Goal: Transaction & Acquisition: Purchase product/service

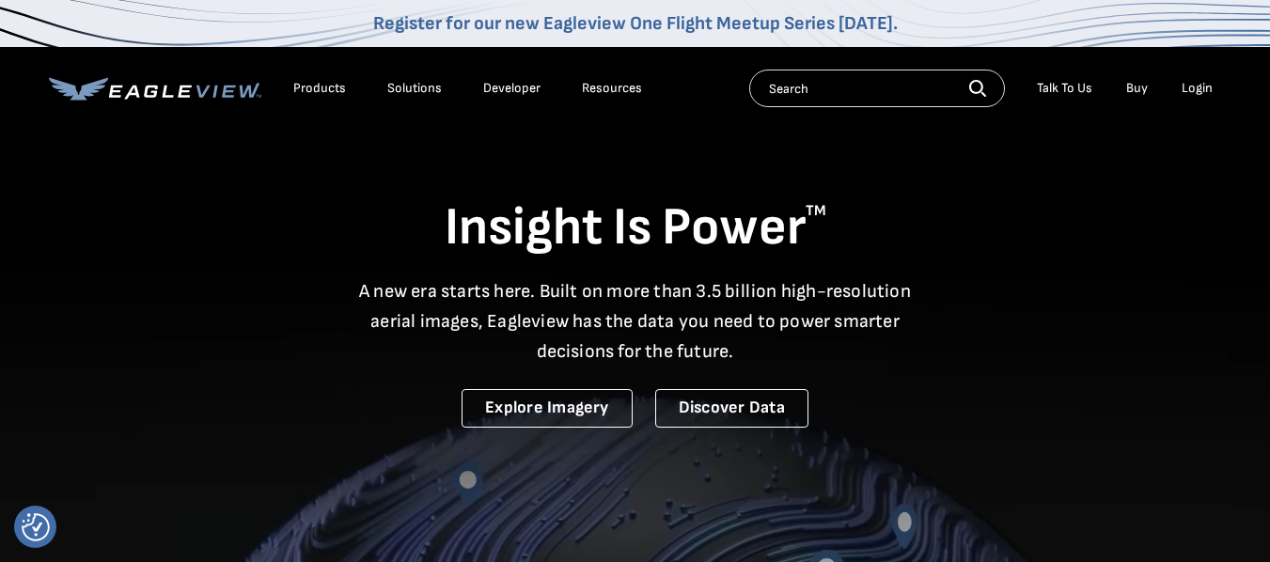
click at [1195, 87] on div "Login" at bounding box center [1197, 88] width 31 height 17
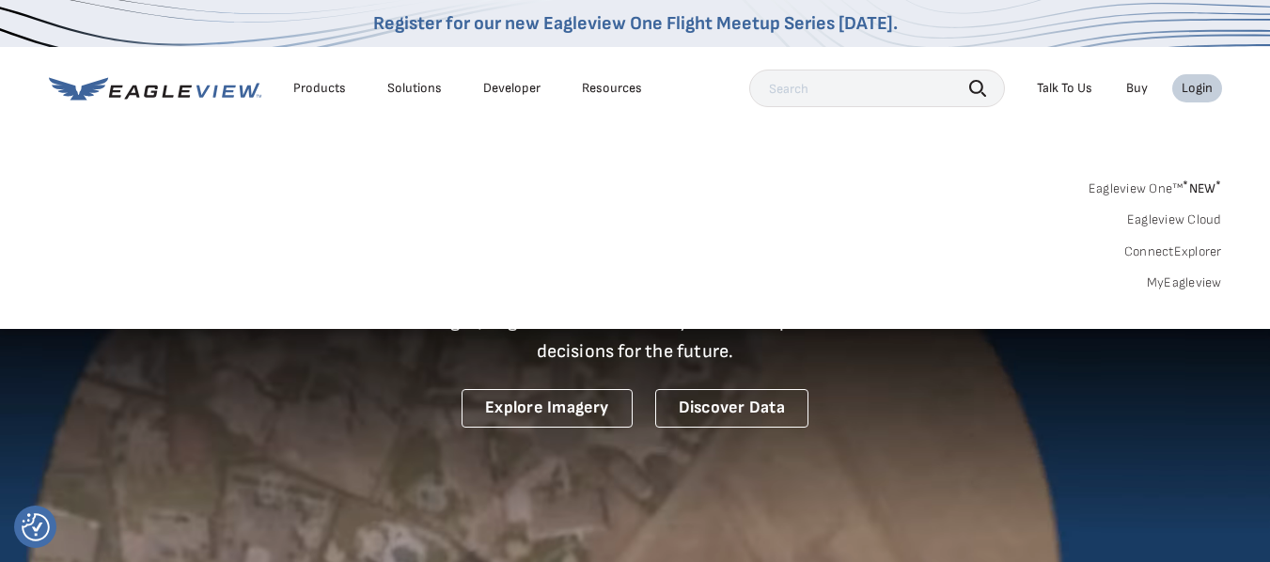
click at [1195, 87] on div "Login" at bounding box center [1197, 88] width 31 height 17
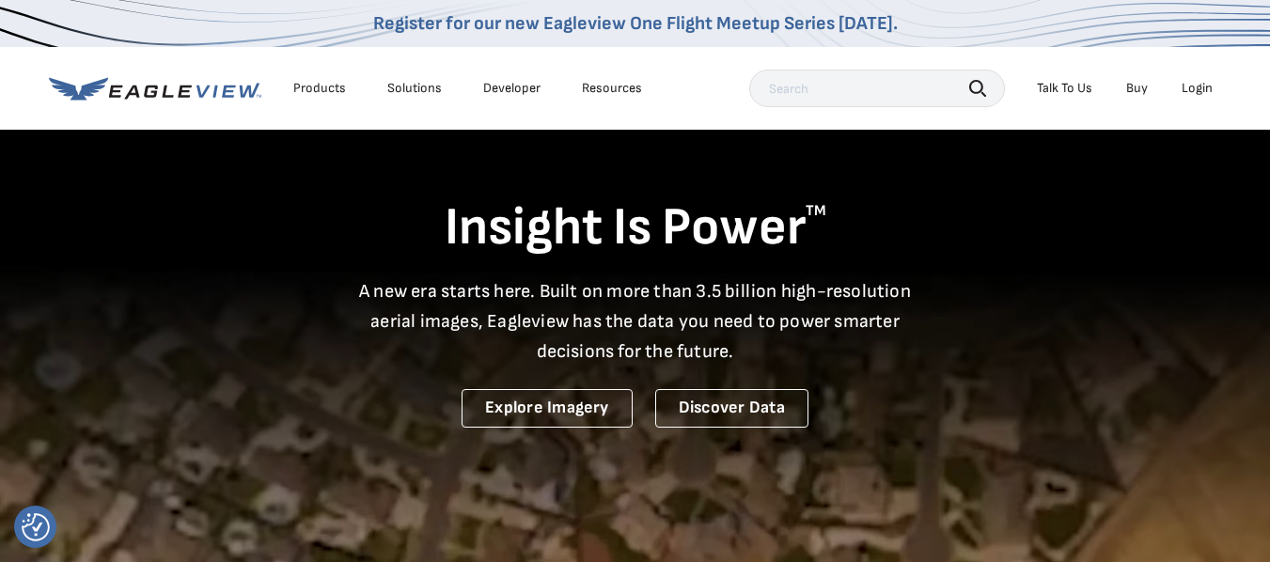
click at [1195, 87] on div "Login" at bounding box center [1197, 88] width 31 height 17
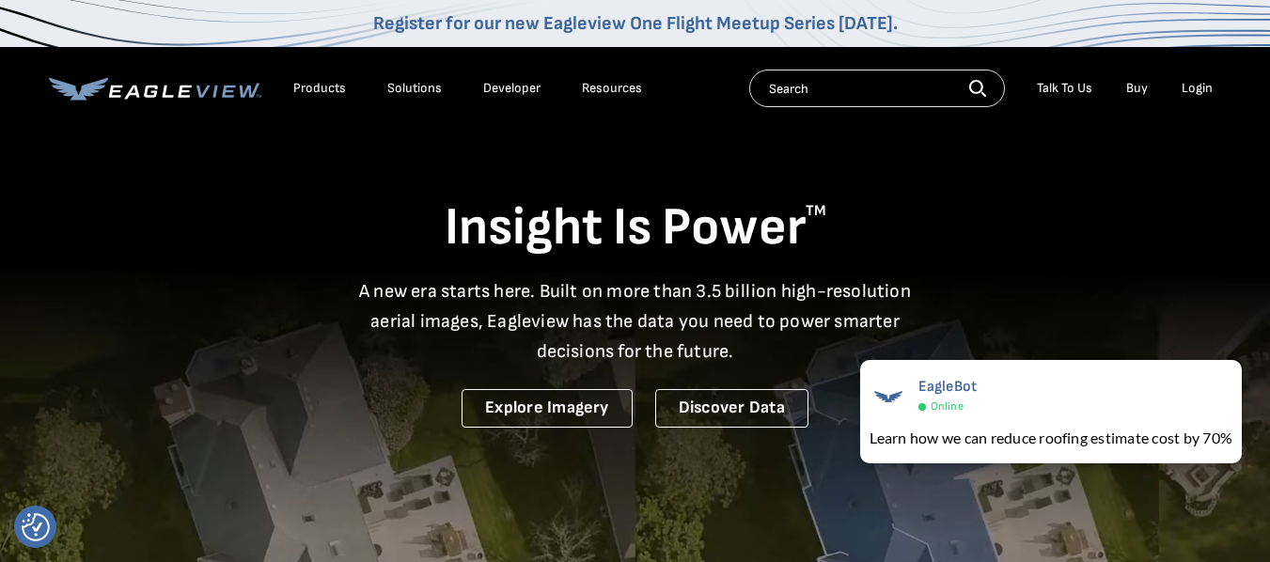
click at [1140, 171] on div "Insight Is Power TM A new era starts here. Built on more than 3.5 billion high-…" at bounding box center [635, 278] width 1173 height 300
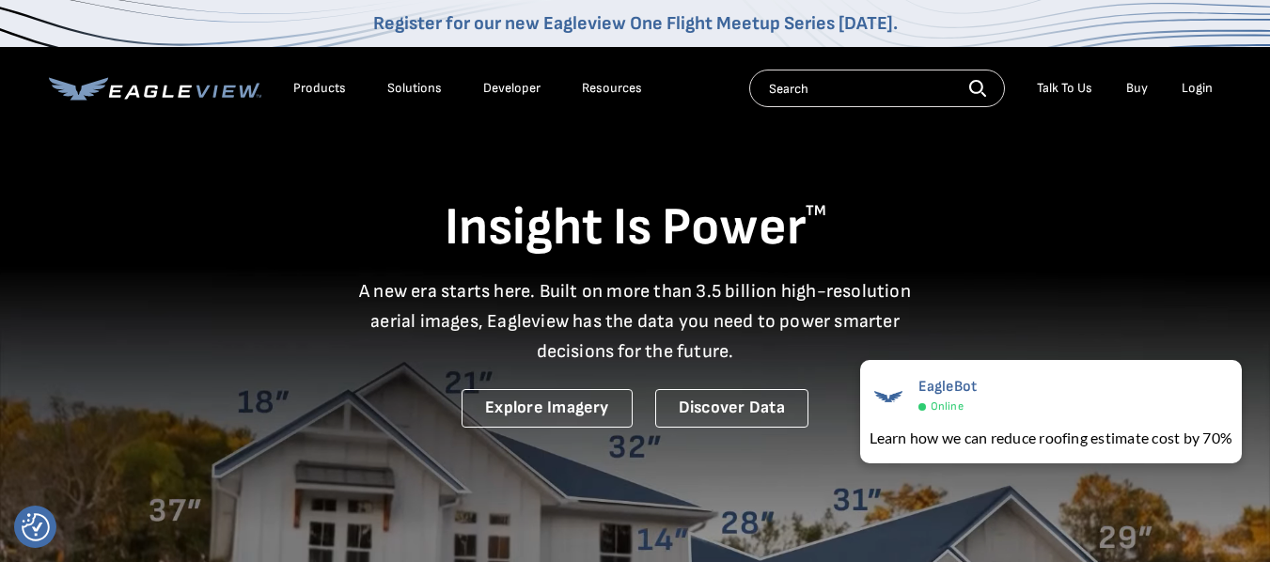
click at [1194, 86] on div "Login" at bounding box center [1197, 88] width 31 height 17
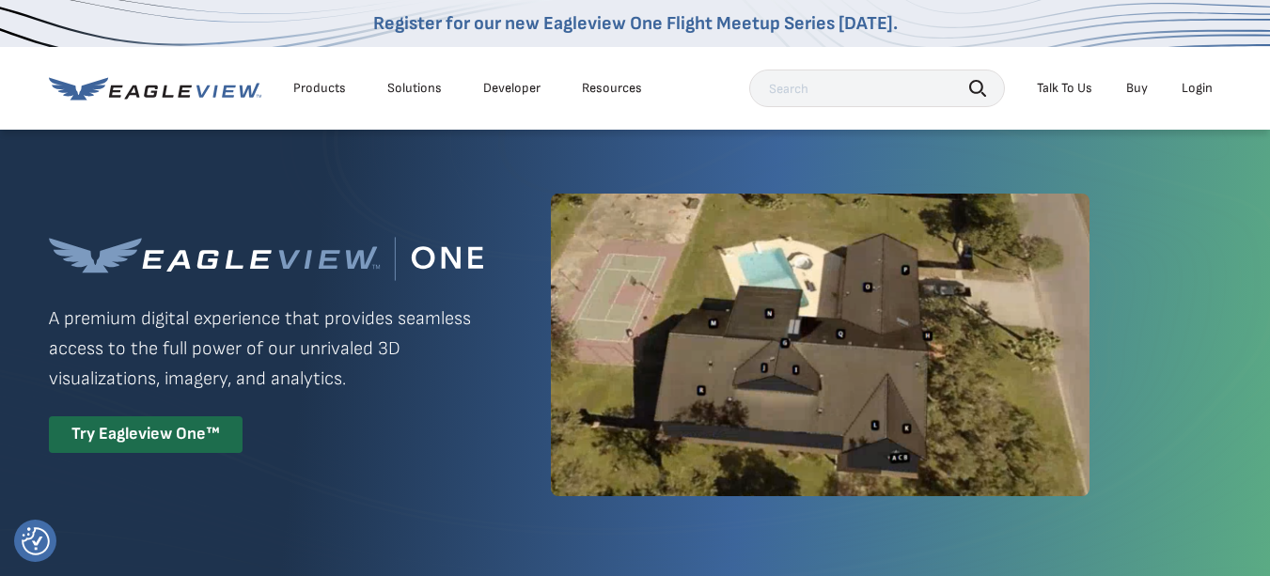
click at [1199, 84] on div "Login" at bounding box center [1197, 88] width 31 height 17
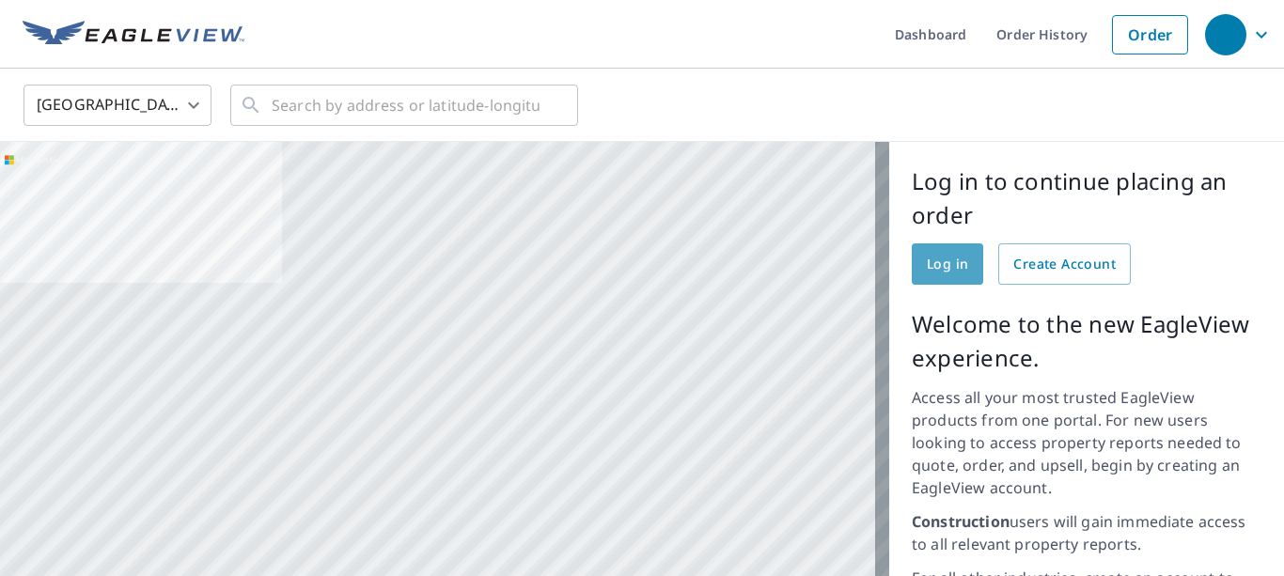
click at [927, 263] on span "Log in" at bounding box center [947, 265] width 41 height 24
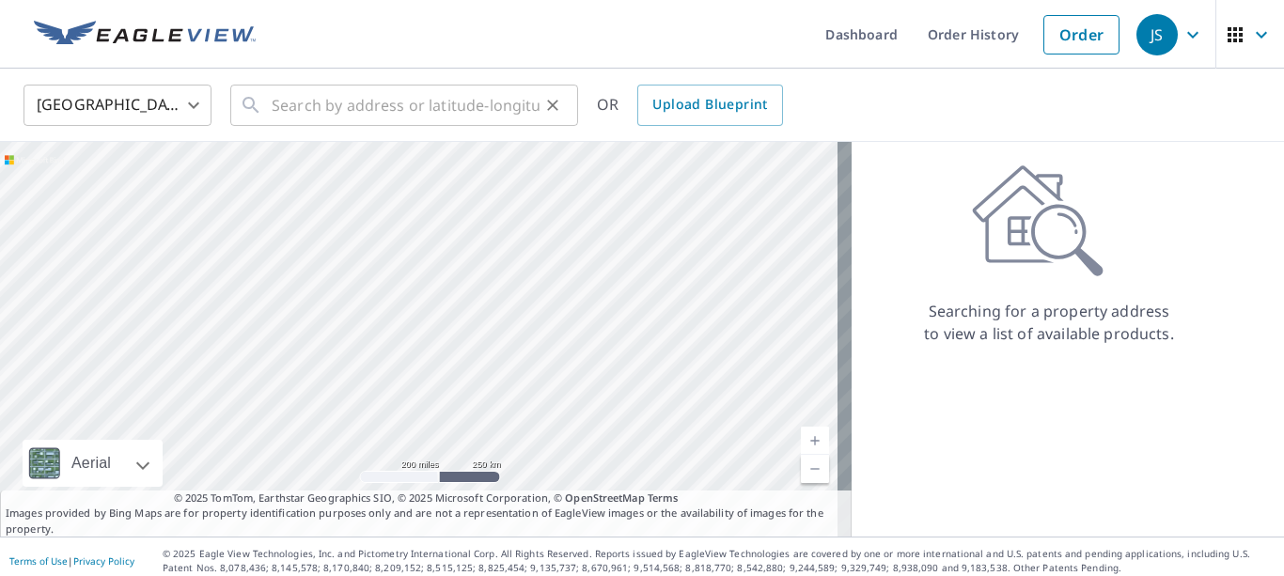
click at [270, 104] on div "​" at bounding box center [404, 105] width 348 height 41
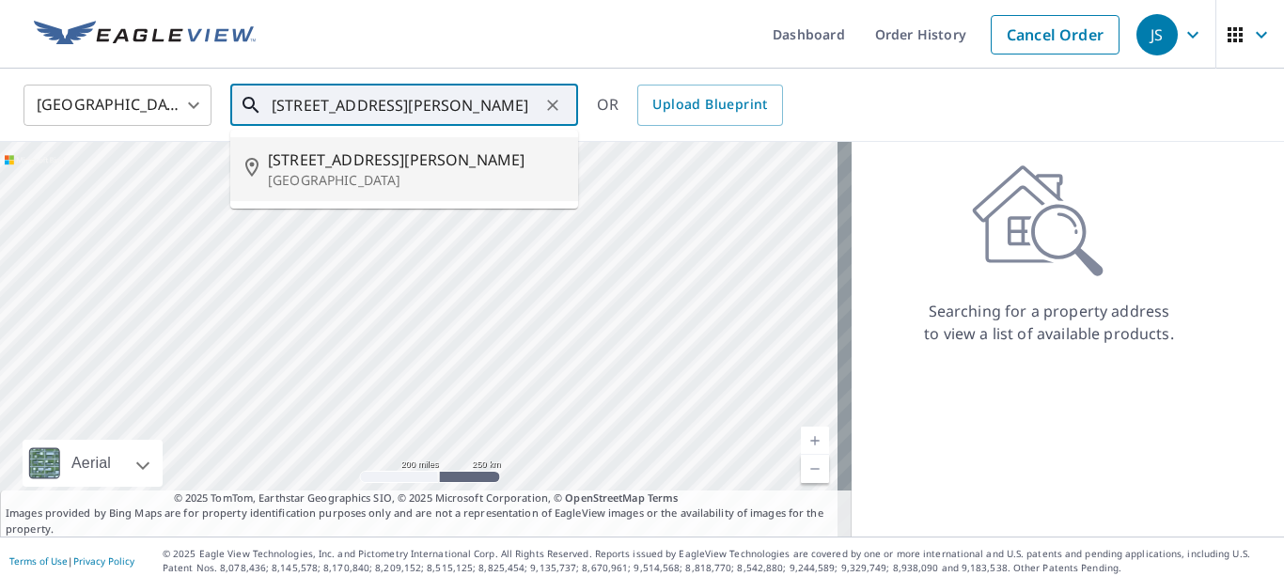
click at [338, 161] on span "[STREET_ADDRESS][PERSON_NAME]" at bounding box center [415, 160] width 295 height 23
type input "[STREET_ADDRESS][PERSON_NAME]"
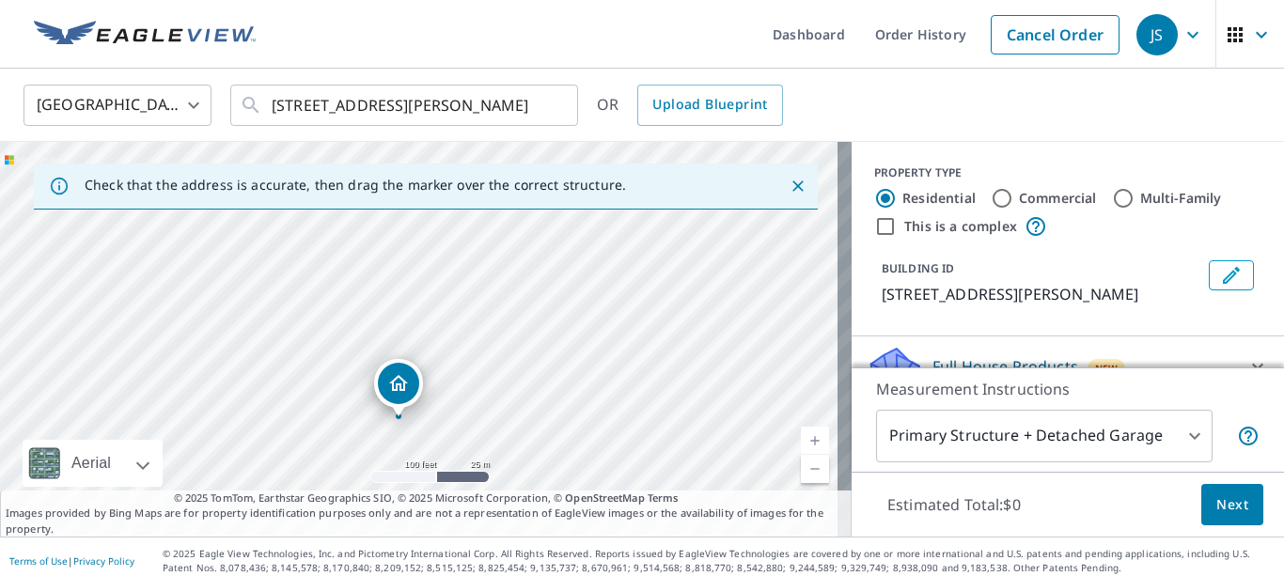
click at [439, 259] on div "[STREET_ADDRESS][PERSON_NAME]" at bounding box center [426, 339] width 852 height 395
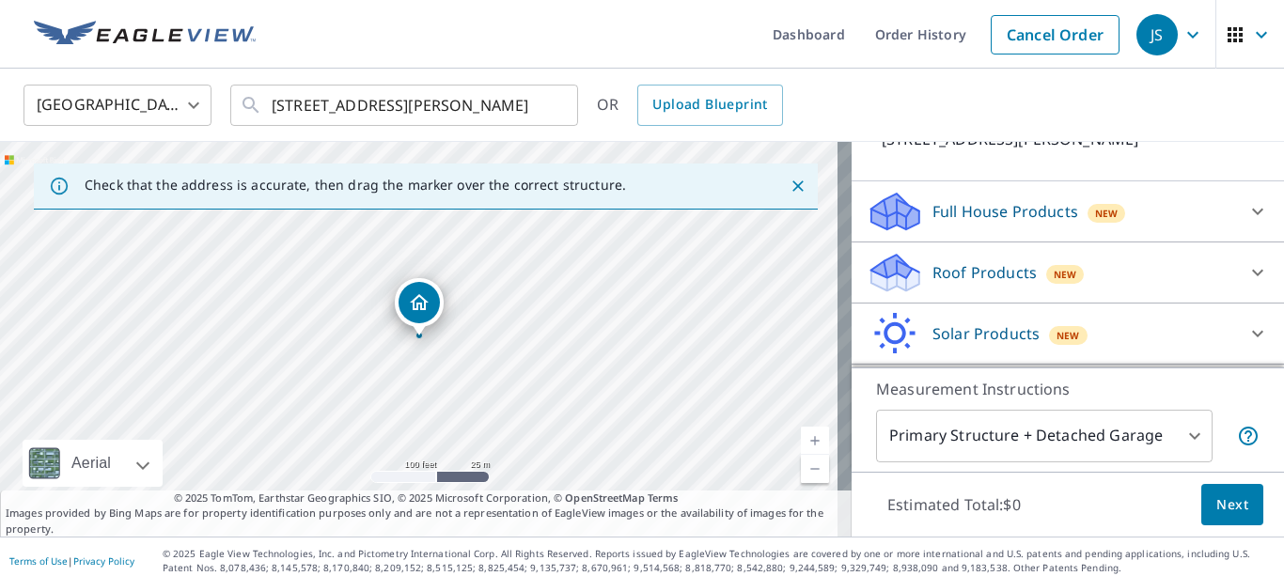
scroll to position [166, 0]
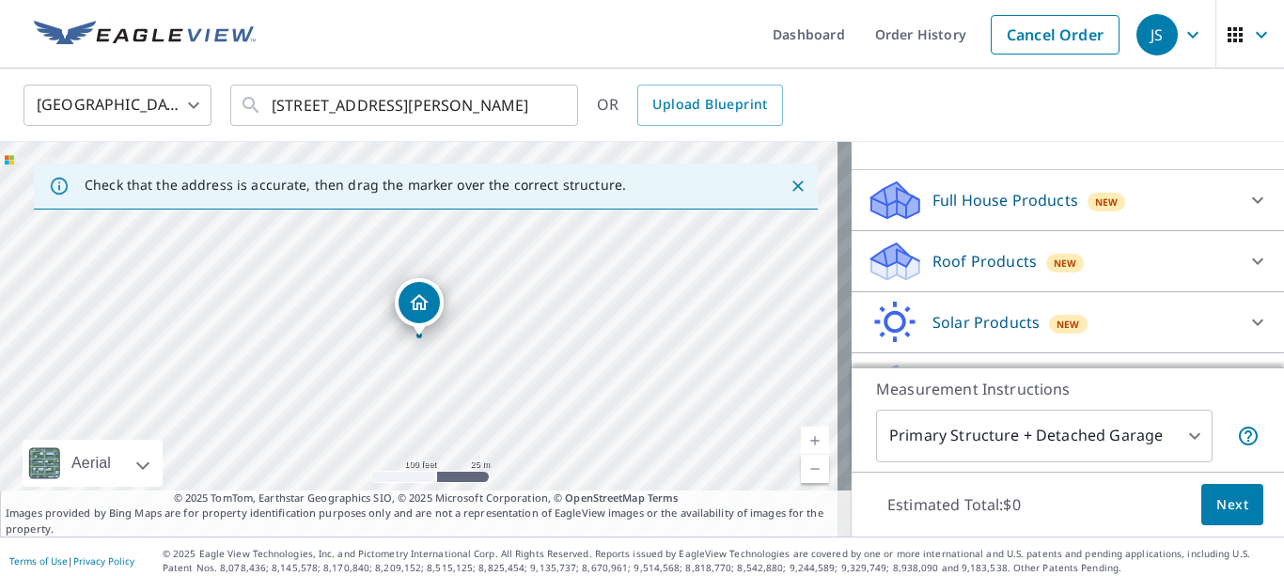
click at [986, 264] on p "Roof Products" at bounding box center [984, 261] width 104 height 23
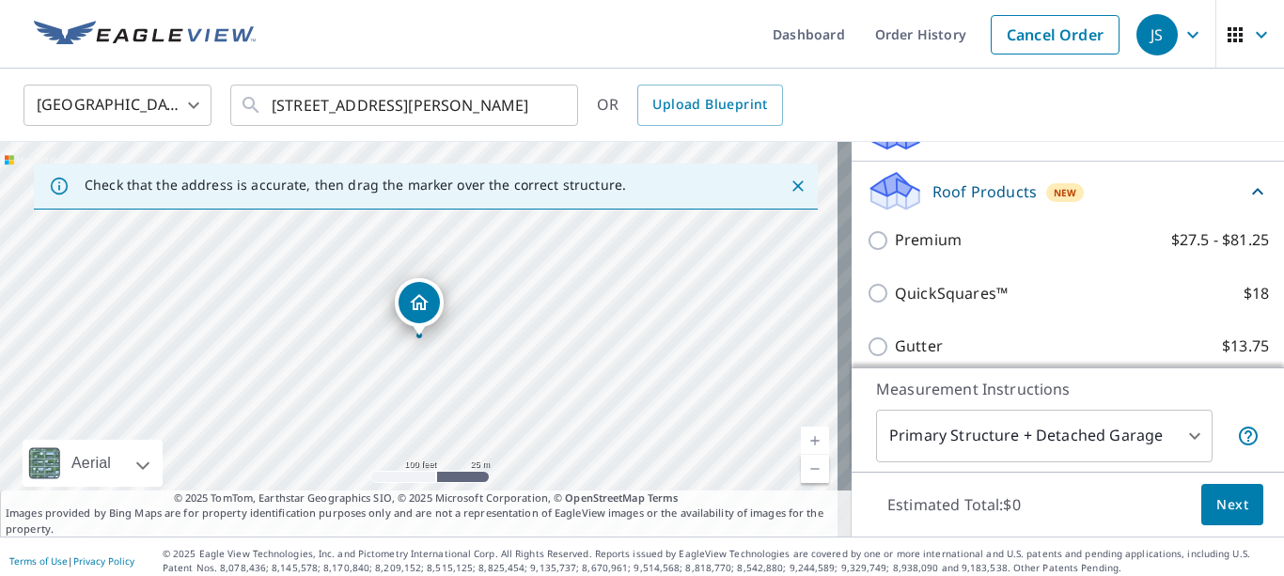
scroll to position [253, 0]
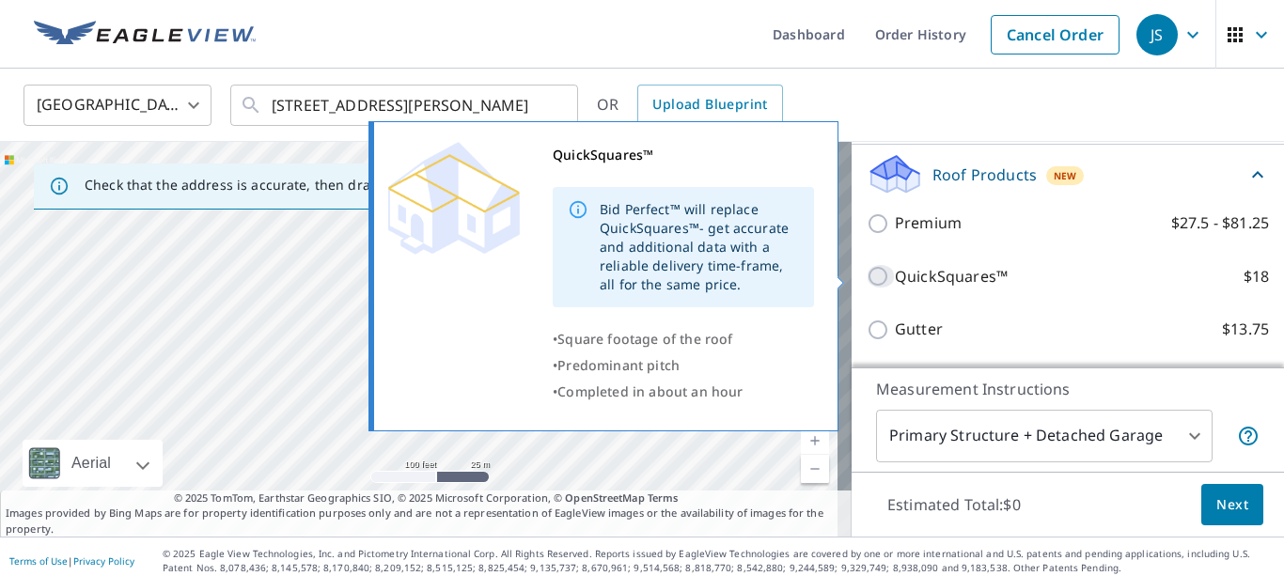
click at [867, 274] on input "QuickSquares™ $18" at bounding box center [881, 276] width 28 height 23
checkbox input "true"
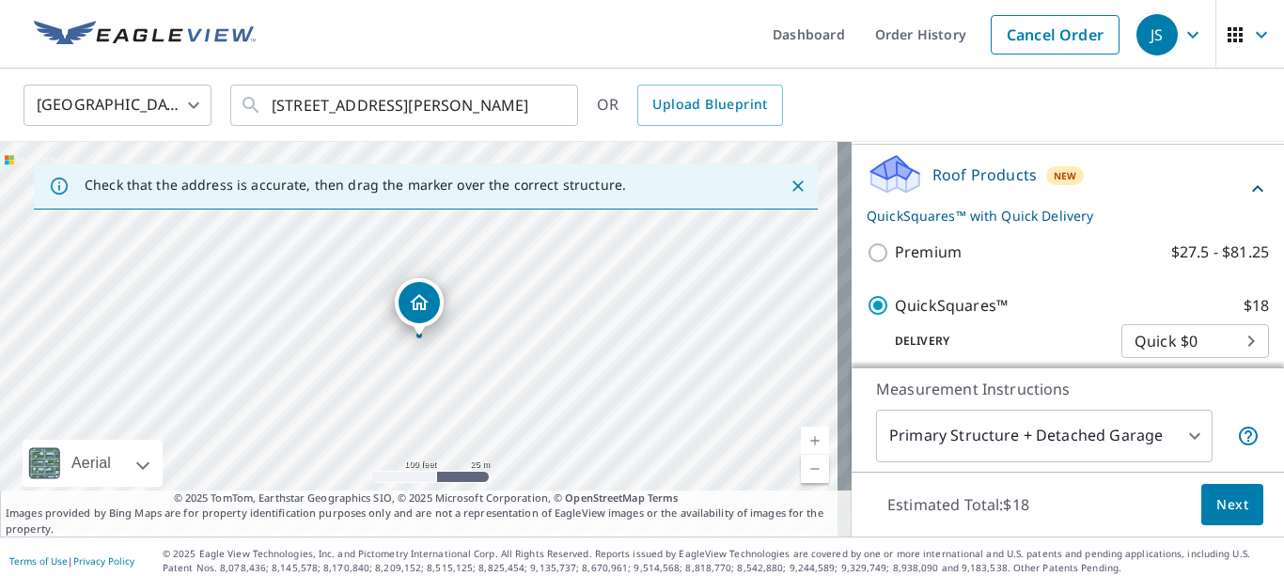
click at [1218, 500] on span "Next" at bounding box center [1232, 506] width 32 height 24
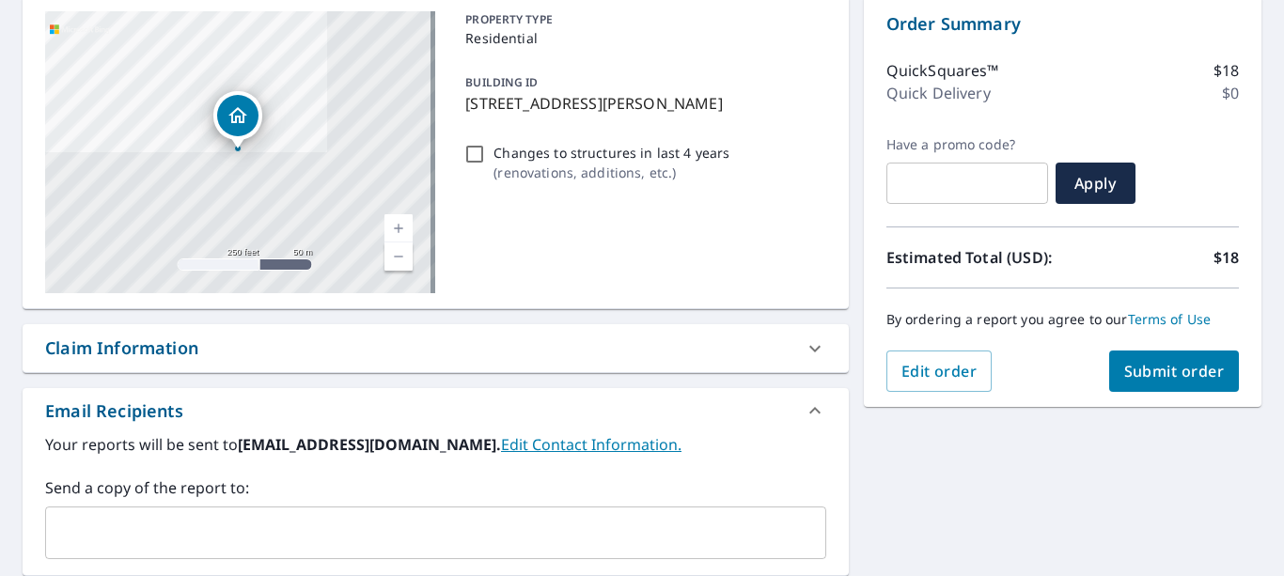
scroll to position [220, 0]
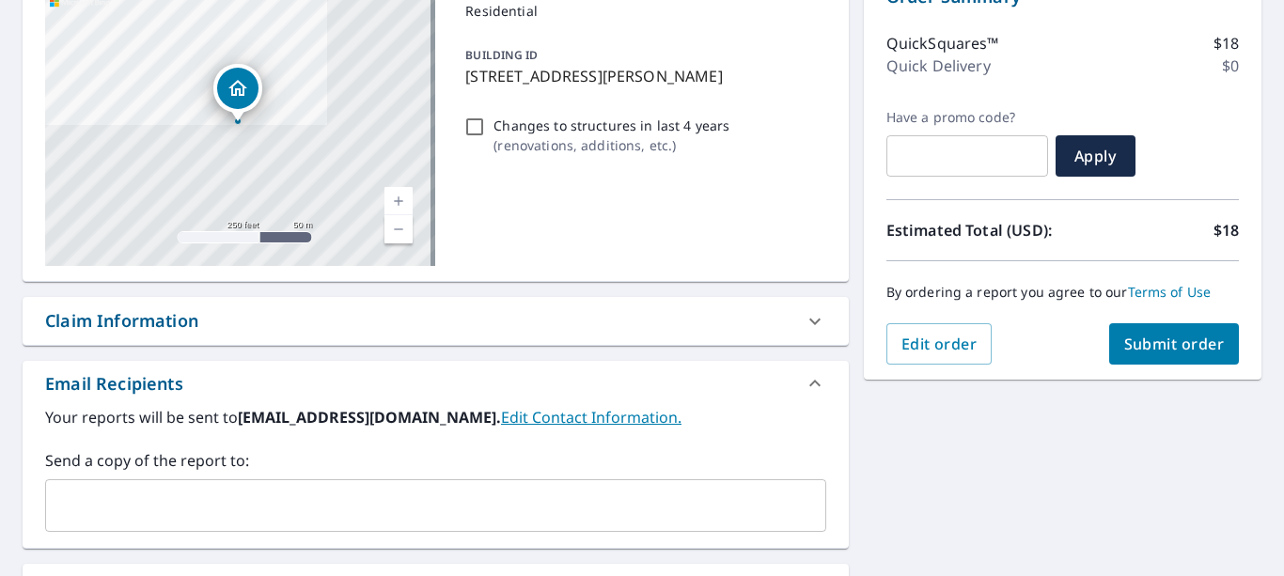
click at [1160, 341] on span "Submit order" at bounding box center [1174, 344] width 101 height 21
